Goal: Check status: Verify the current state of an ongoing process or item

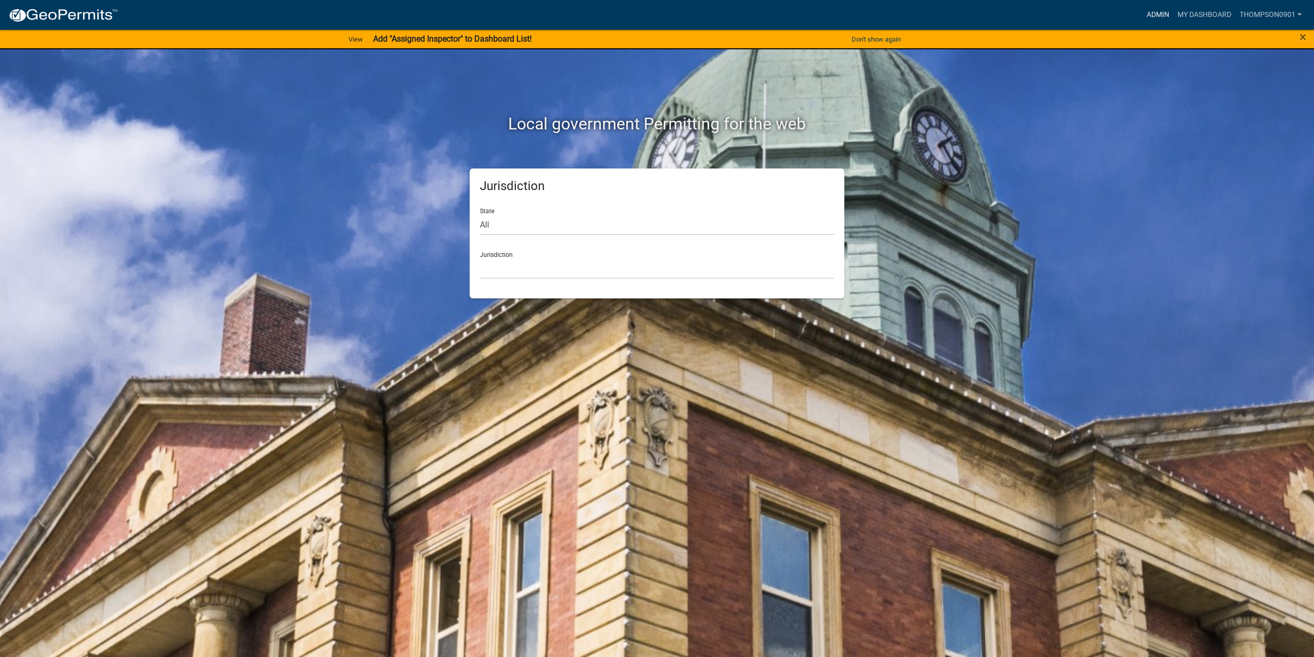
click at [1164, 16] on link "Admin" at bounding box center [1158, 15] width 31 height 20
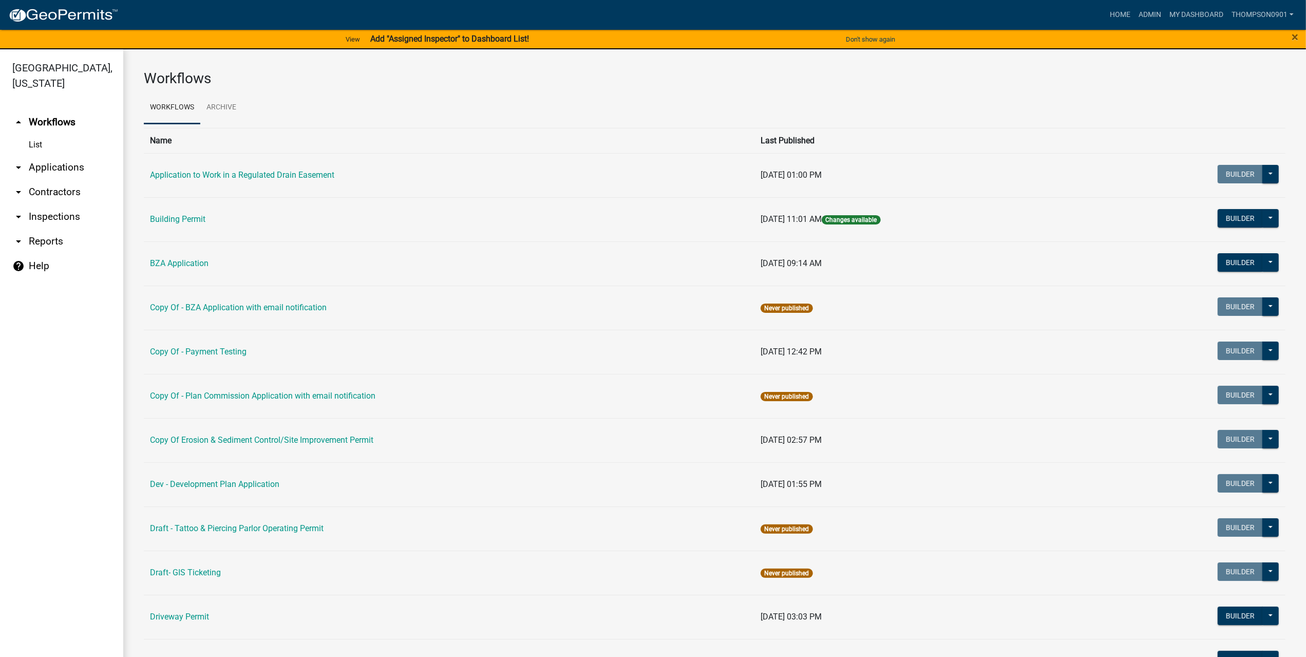
click at [85, 155] on link "arrow_drop_down Applications" at bounding box center [61, 167] width 123 height 25
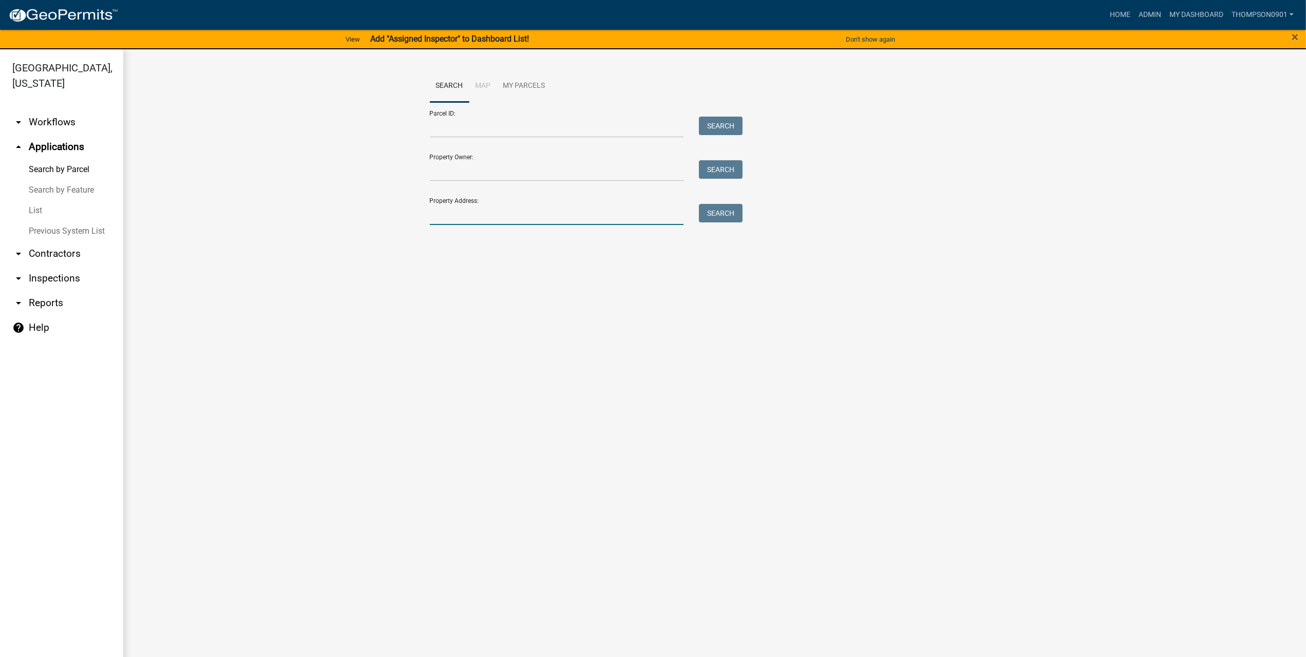
click at [545, 215] on input "Property Address:" at bounding box center [557, 214] width 254 height 21
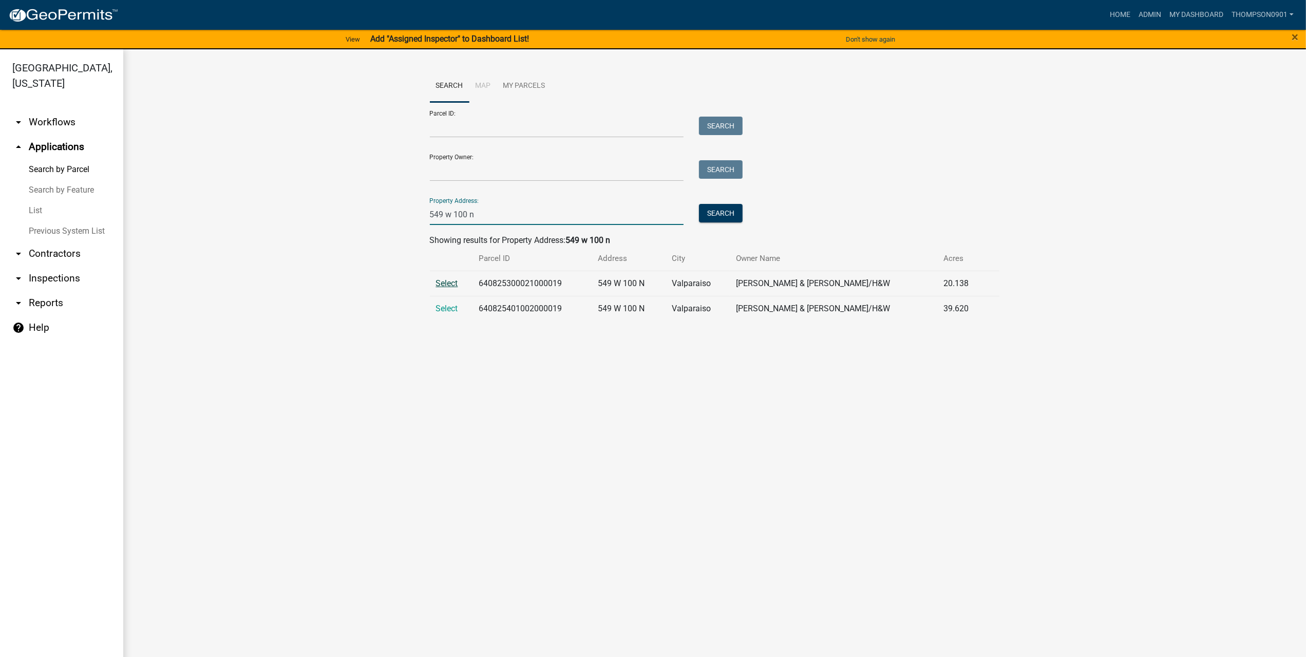
type input "549 w 100 n"
click at [441, 285] on span "Select" at bounding box center [447, 283] width 22 height 10
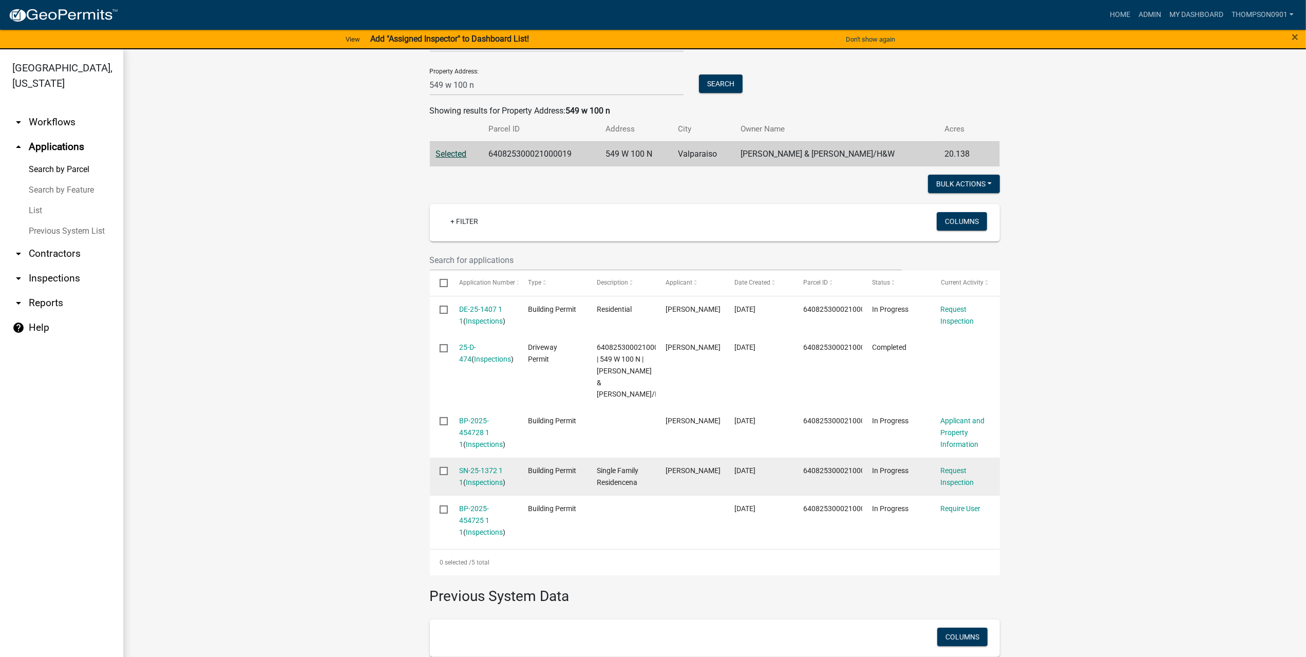
scroll to position [154, 0]
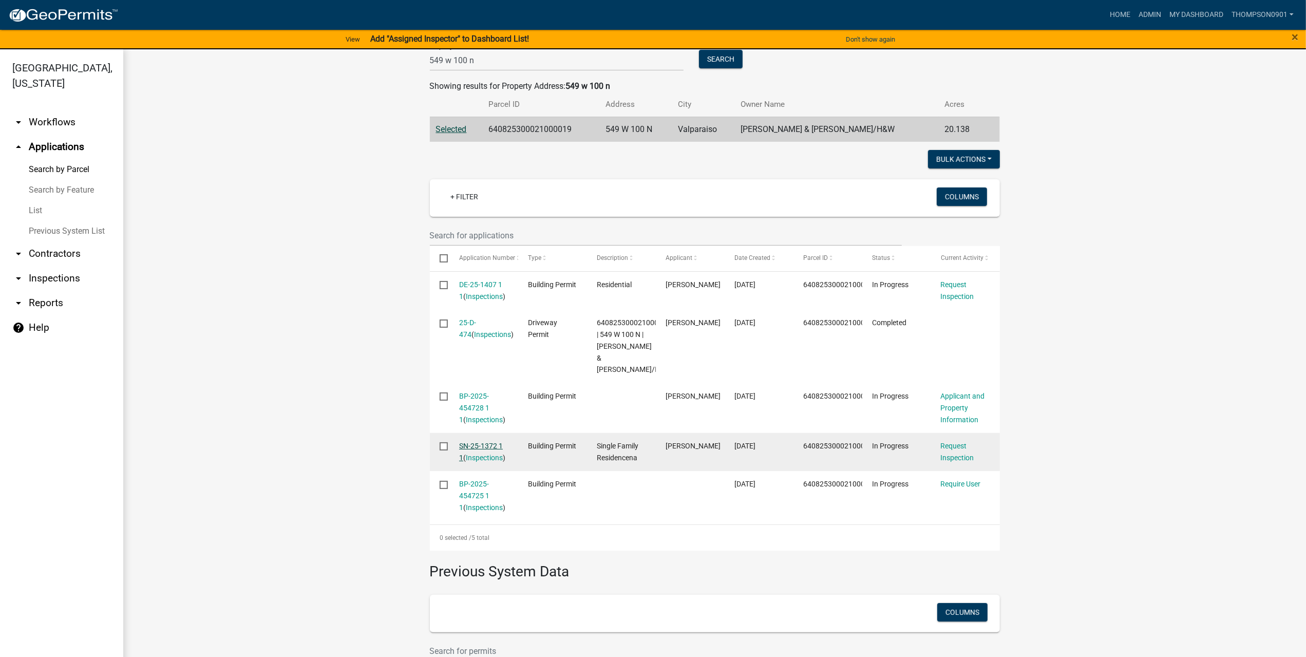
click at [472, 445] on link "SN-25-1372 1 1" at bounding box center [481, 452] width 44 height 20
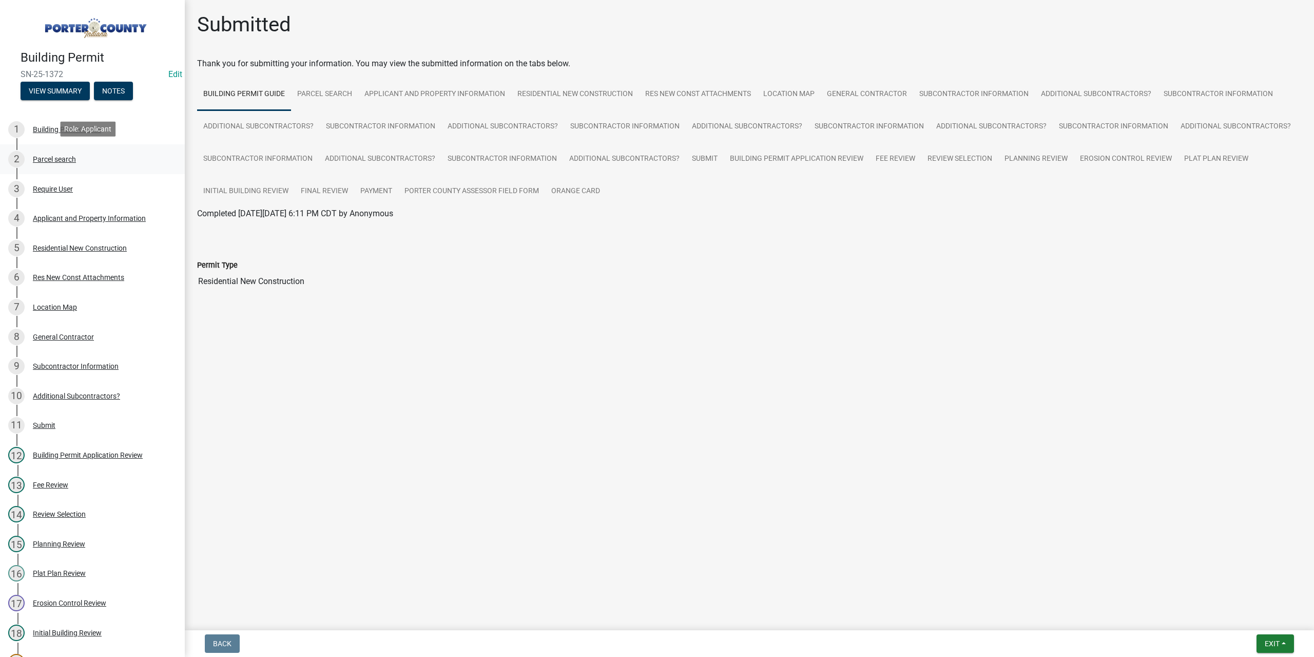
click at [50, 157] on div "Parcel search" at bounding box center [54, 159] width 43 height 7
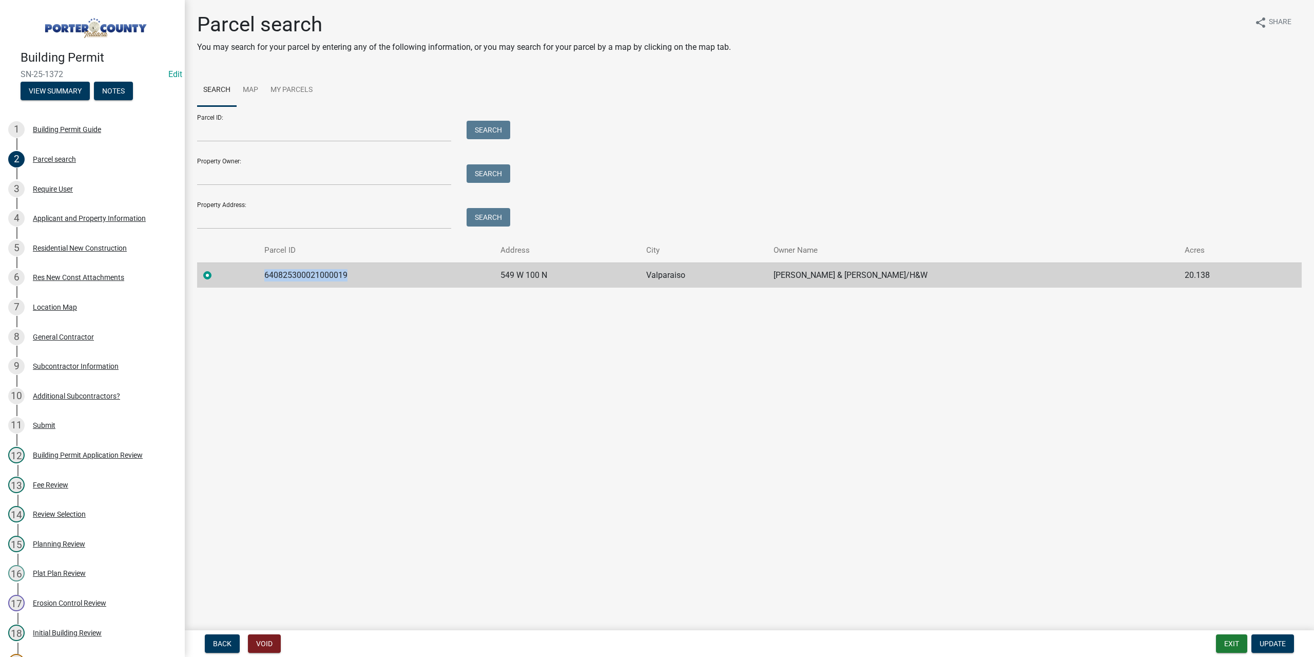
drag, startPoint x: 374, startPoint y: 278, endPoint x: 268, endPoint y: 276, distance: 106.3
click at [268, 276] on td "640825300021000019" at bounding box center [376, 274] width 236 height 25
copy td "640825300021000019"
click at [47, 565] on div "16 Plat Plan Review" at bounding box center [88, 573] width 160 height 16
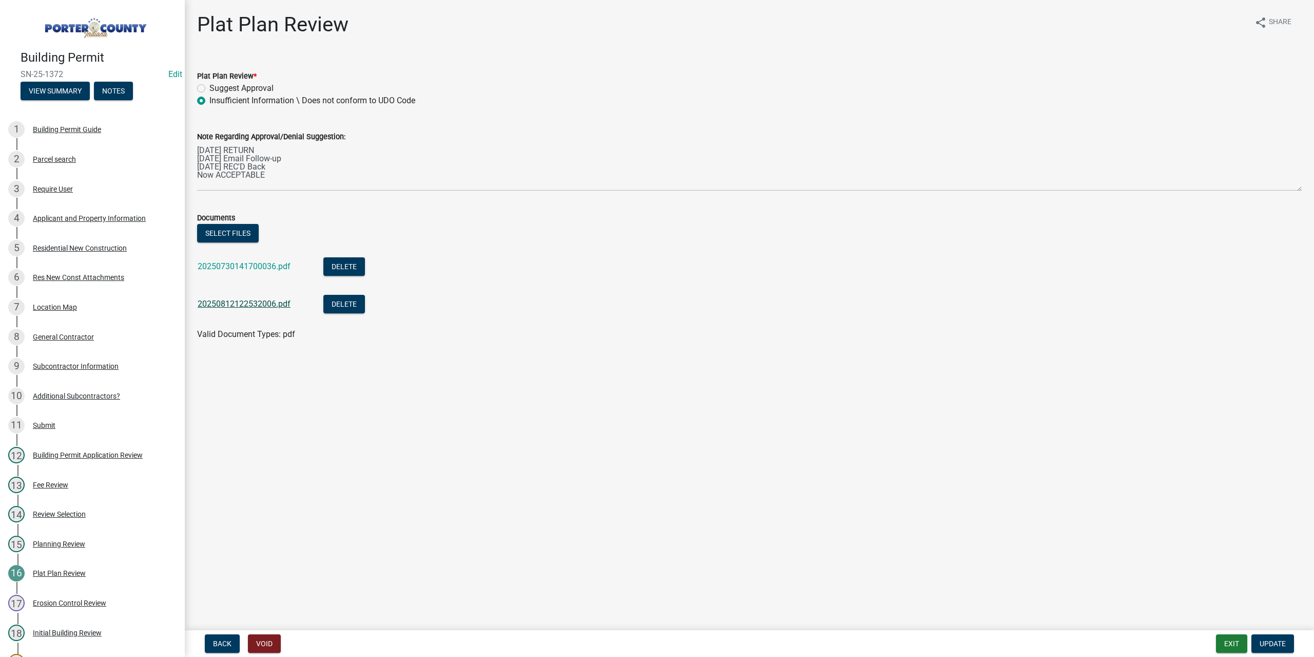
click at [256, 304] on link "20250812122532006.pdf" at bounding box center [244, 304] width 93 height 10
click at [1230, 638] on button "Exit" at bounding box center [1231, 643] width 31 height 18
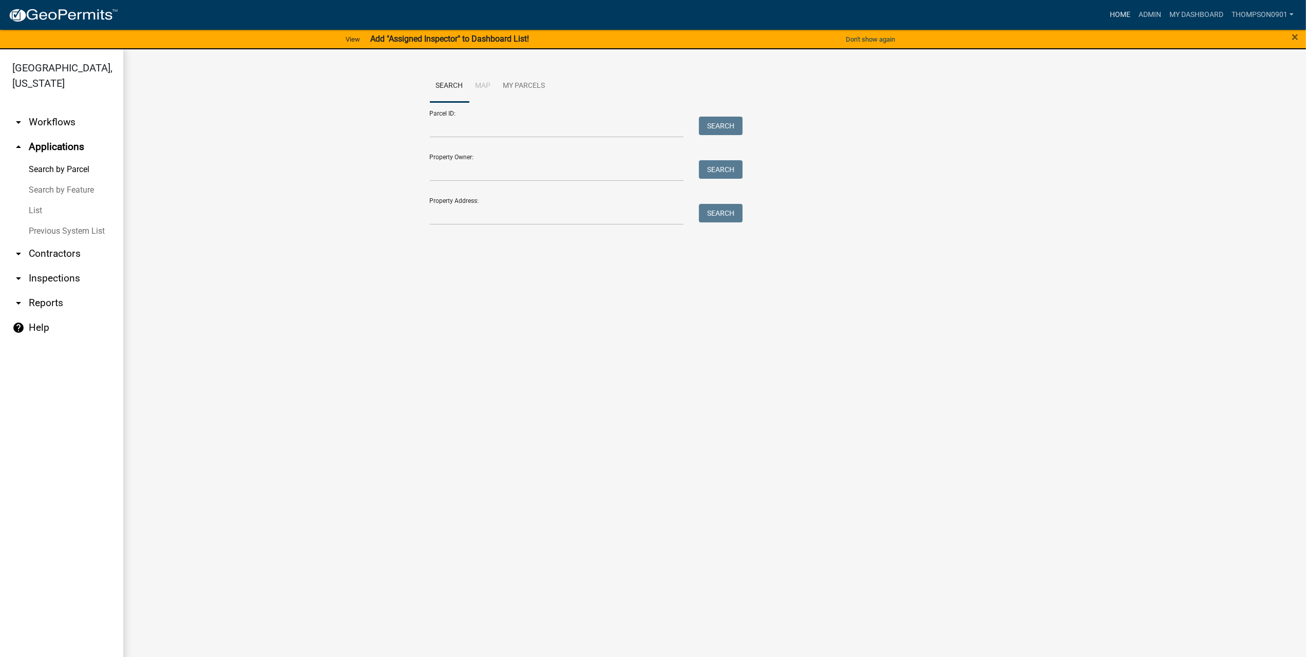
click at [1122, 19] on link "Home" at bounding box center [1119, 15] width 29 height 20
